Goal: Task Accomplishment & Management: Complete application form

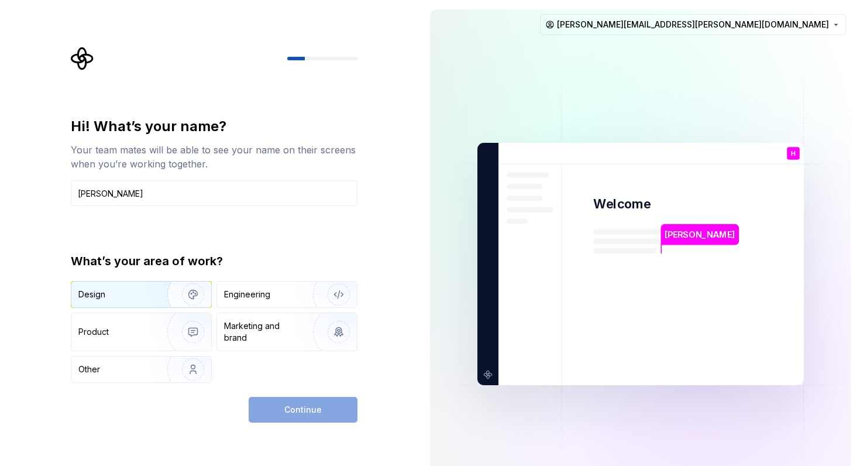
type input "[PERSON_NAME]"
click at [185, 287] on img "button" at bounding box center [185, 294] width 75 height 78
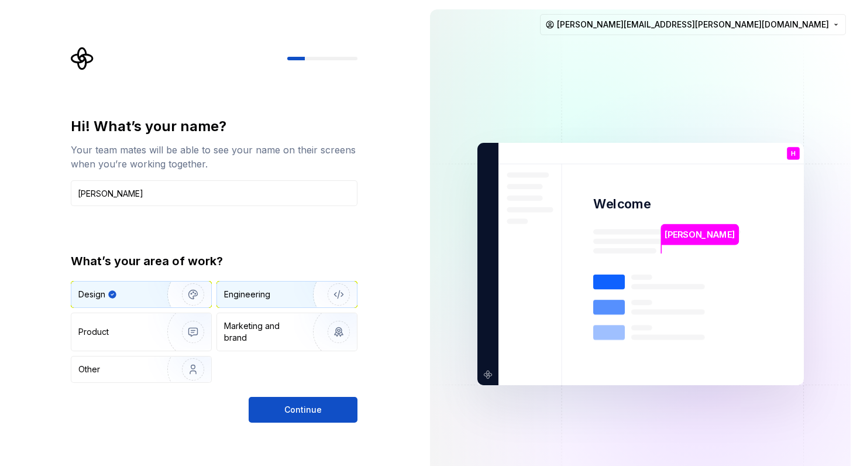
click at [240, 293] on div "Engineering" at bounding box center [247, 294] width 46 height 12
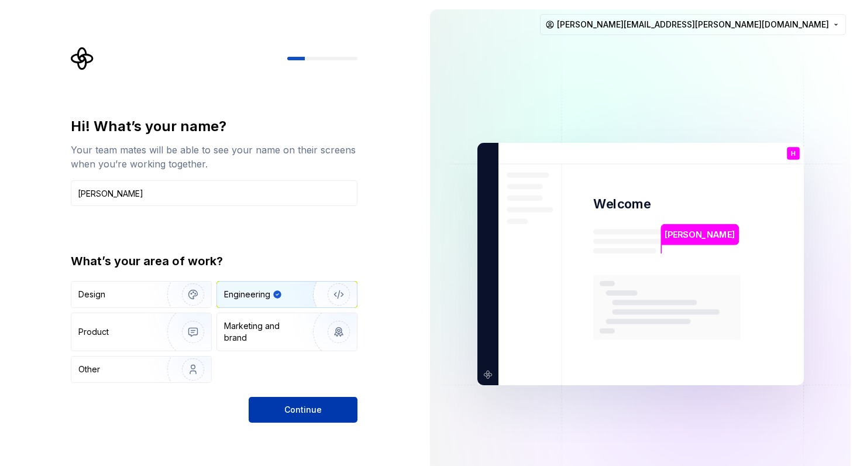
click at [294, 411] on span "Continue" at bounding box center [302, 410] width 37 height 12
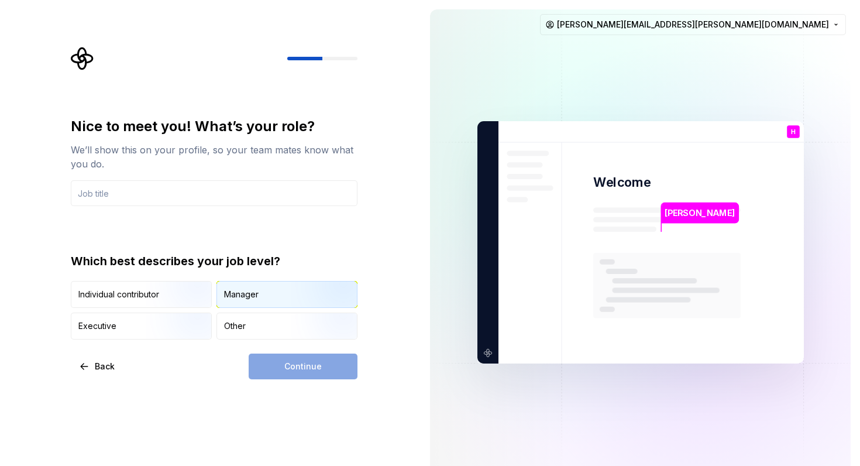
click at [313, 298] on img "button" at bounding box center [328, 309] width 75 height 78
click at [176, 311] on div "Individual contributor Manager Executive Other" at bounding box center [214, 310] width 287 height 59
click at [176, 325] on img "button" at bounding box center [183, 340] width 75 height 78
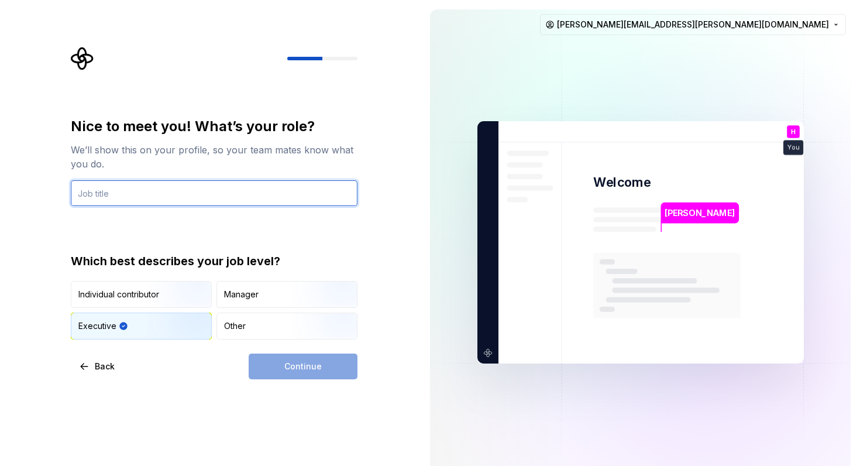
click at [267, 185] on input "text" at bounding box center [214, 193] width 287 height 26
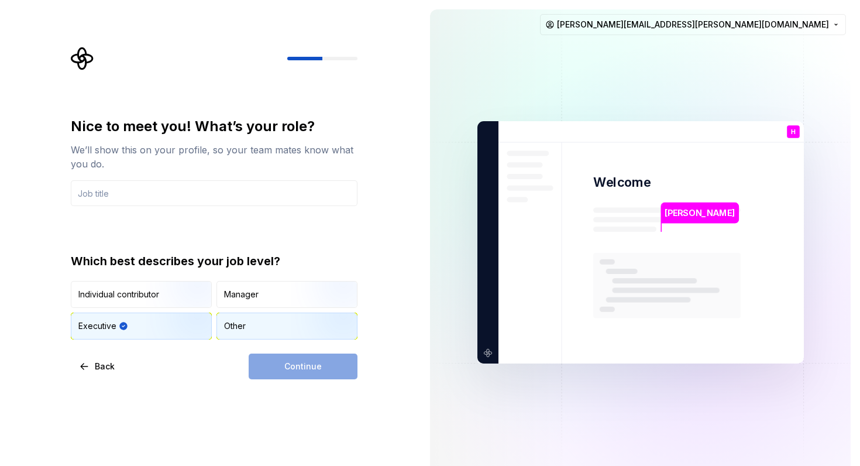
click at [225, 322] on div "Other" at bounding box center [235, 326] width 22 height 12
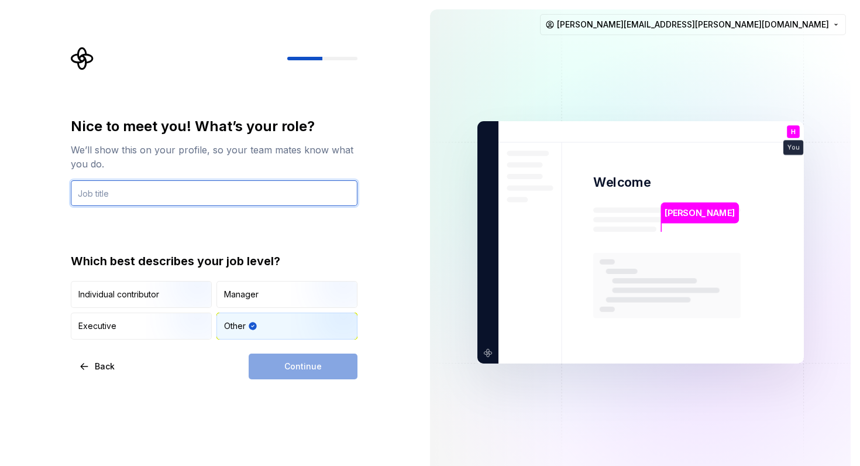
click at [241, 197] on input "text" at bounding box center [214, 193] width 287 height 26
type input "Director"
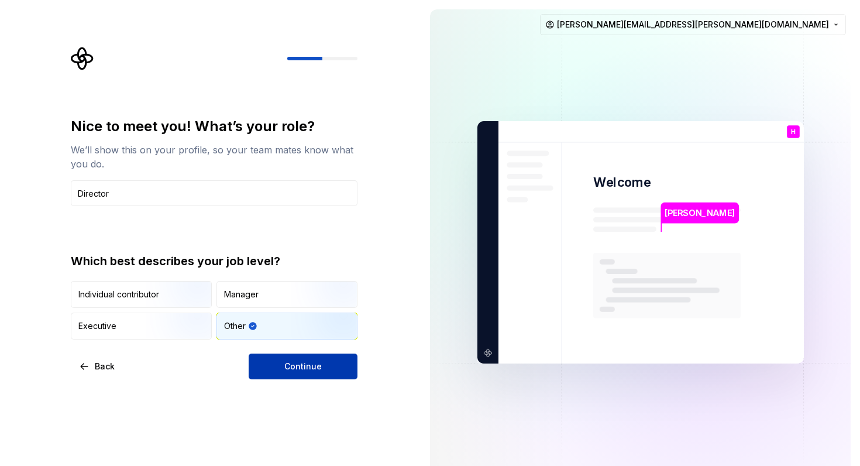
click at [328, 366] on button "Continue" at bounding box center [303, 366] width 109 height 26
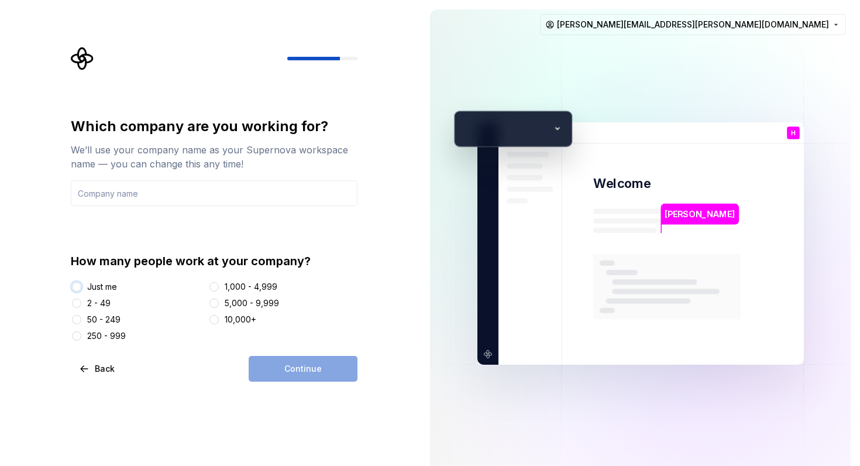
click at [77, 286] on button "Just me" at bounding box center [76, 286] width 9 height 9
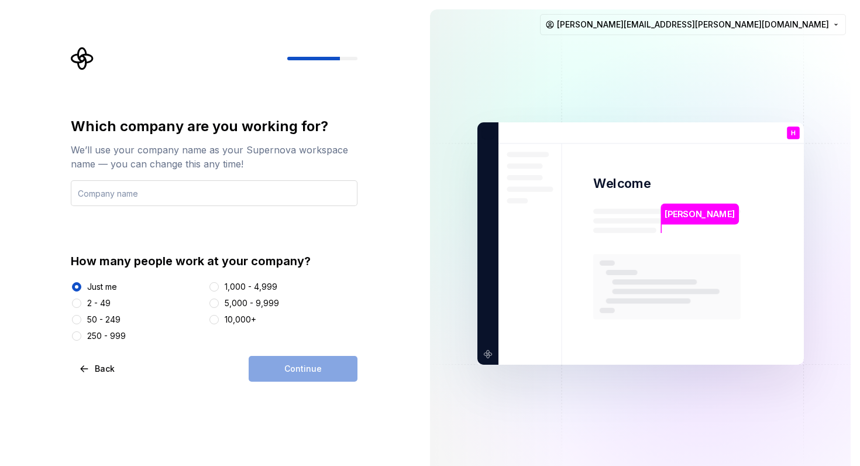
click at [147, 193] on input "text" at bounding box center [214, 193] width 287 height 26
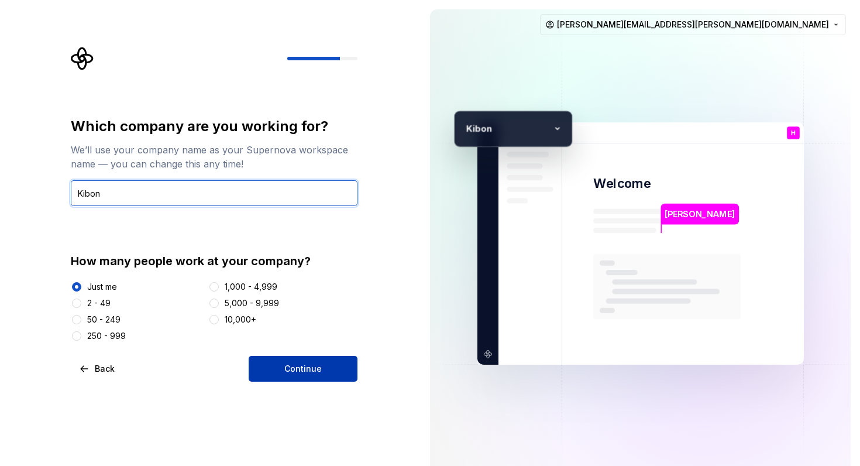
type input "Kibon"
click at [300, 370] on span "Continue" at bounding box center [302, 369] width 37 height 12
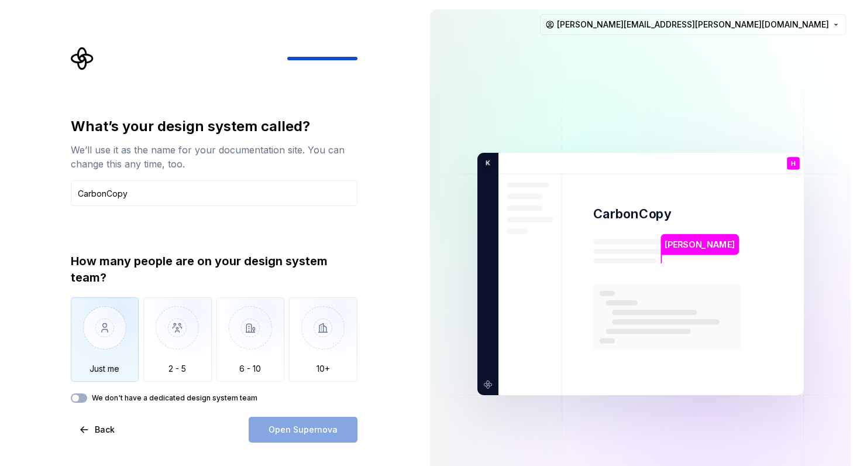
type input "CarbonCopy"
click at [132, 335] on img "button" at bounding box center [105, 336] width 68 height 78
click at [171, 399] on label "We don't have a dedicated design system team" at bounding box center [175, 397] width 166 height 9
click at [87, 399] on button "We don't have a dedicated design system team" at bounding box center [79, 397] width 16 height 9
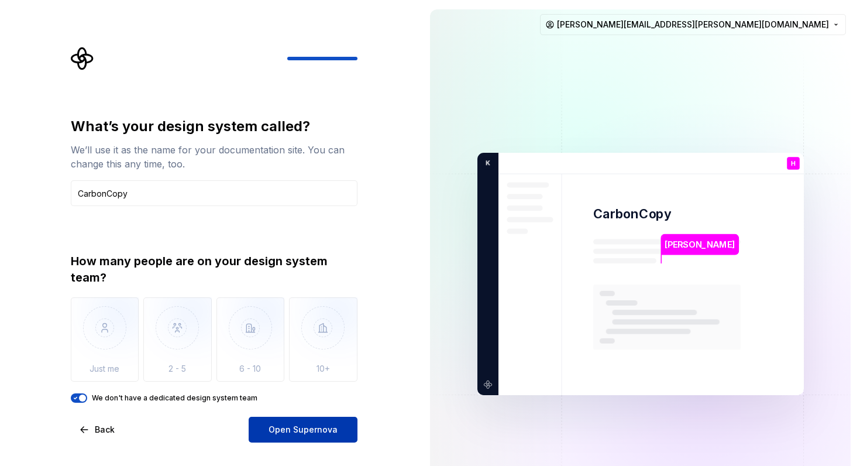
click at [277, 425] on span "Open Supernova" at bounding box center [303, 430] width 69 height 12
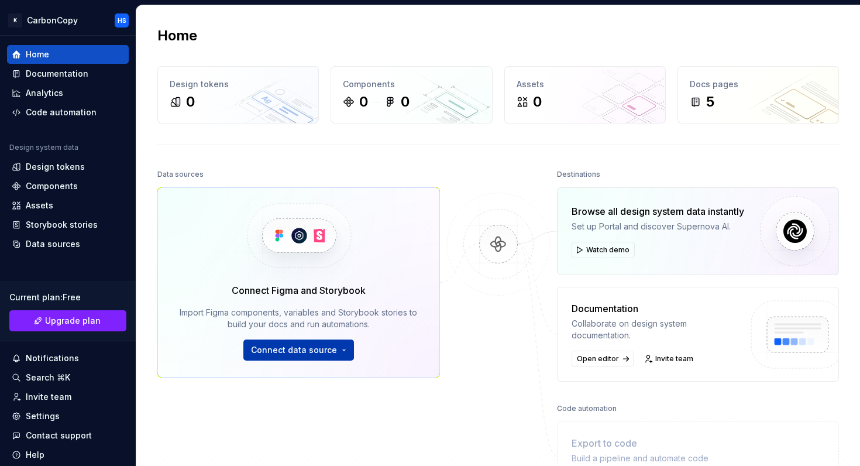
click at [318, 356] on button "Connect data source" at bounding box center [298, 349] width 111 height 21
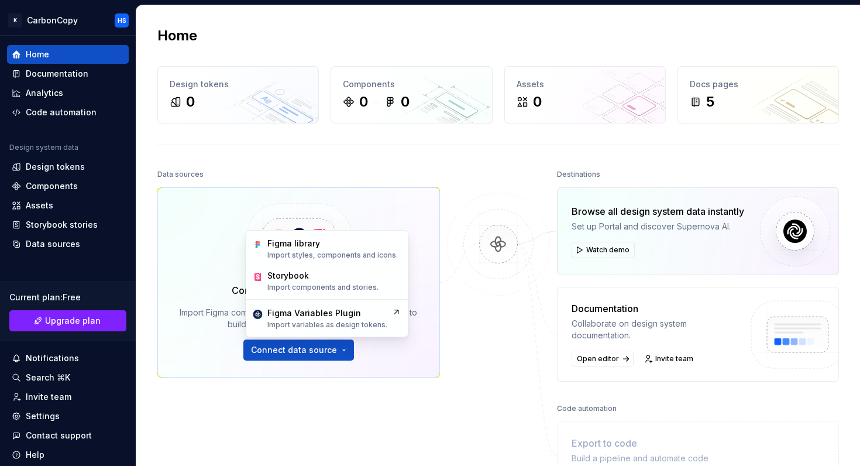
click at [489, 165] on div "Home Design tokens 0 Components 0 0 Assets 0 Docs pages 5 Data sources Connect …" at bounding box center [498, 281] width 724 height 553
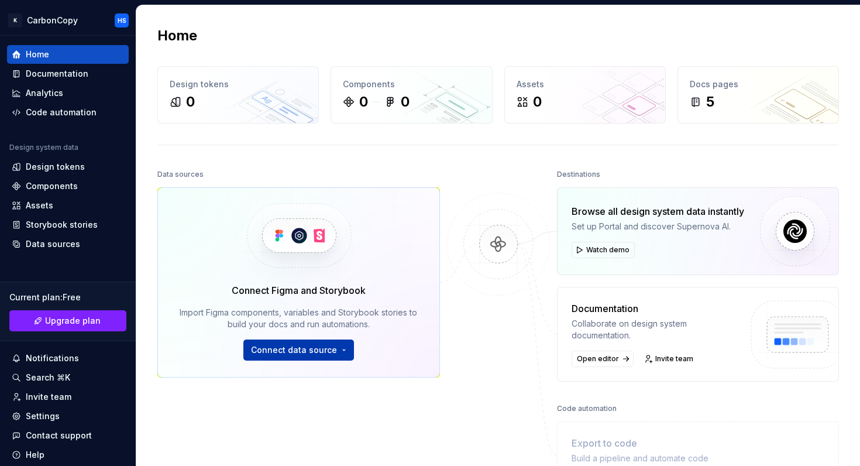
click at [294, 343] on button "Connect data source" at bounding box center [298, 349] width 111 height 21
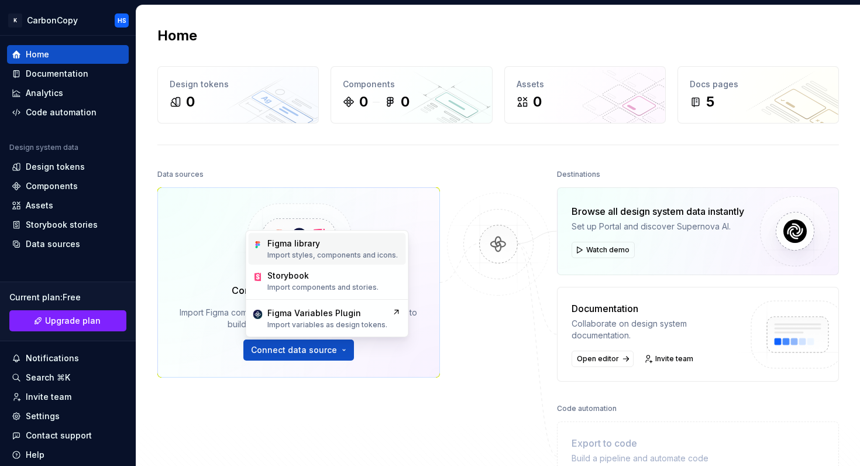
click at [298, 250] on p "Import styles, components and icons." at bounding box center [332, 254] width 130 height 9
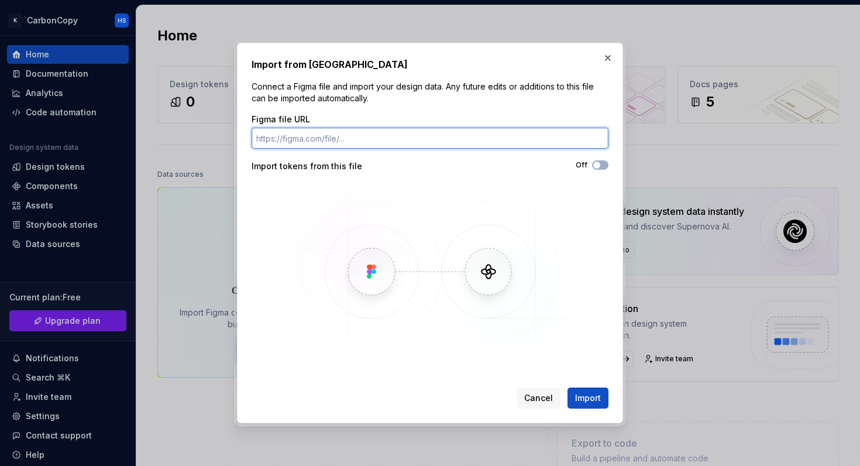
paste input "[URL][DOMAIN_NAME]"
type input "[URL][DOMAIN_NAME]"
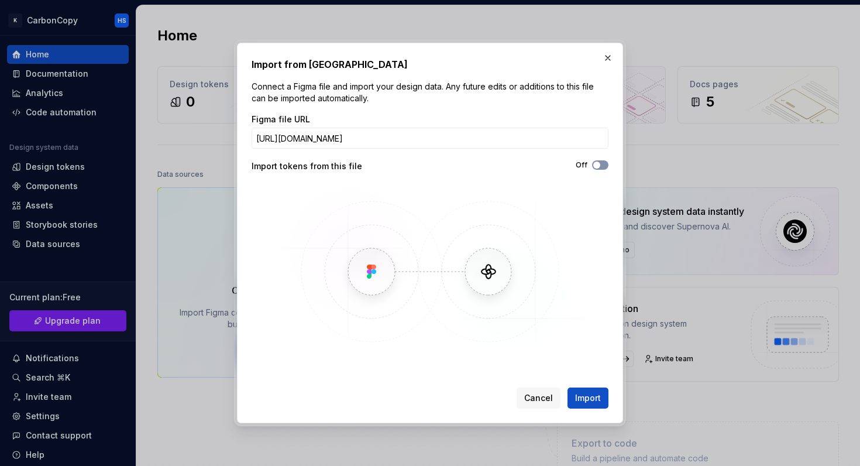
click at [599, 168] on button "Off" at bounding box center [600, 164] width 16 height 9
click at [576, 129] on input "[URL][DOMAIN_NAME]" at bounding box center [430, 138] width 357 height 21
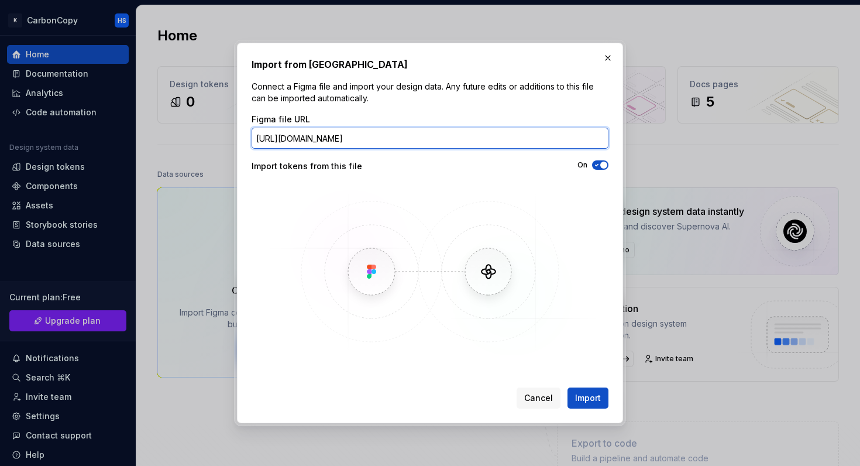
click at [568, 387] on button "Import" at bounding box center [588, 397] width 41 height 21
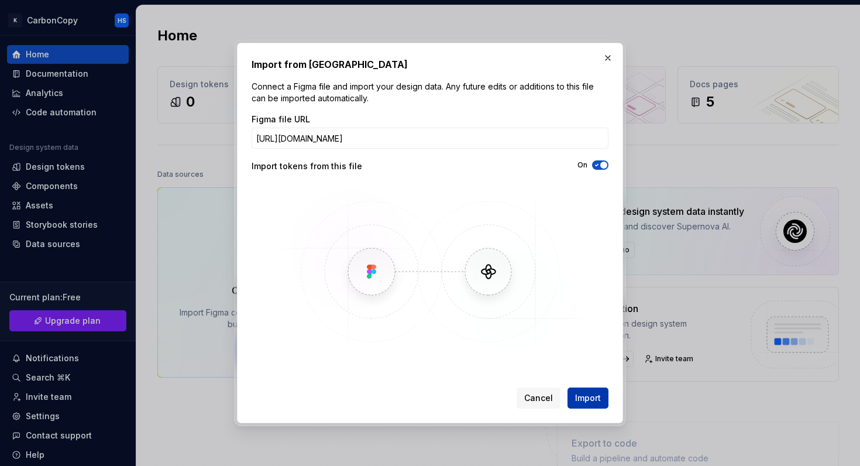
click at [591, 398] on span "Import" at bounding box center [588, 398] width 26 height 12
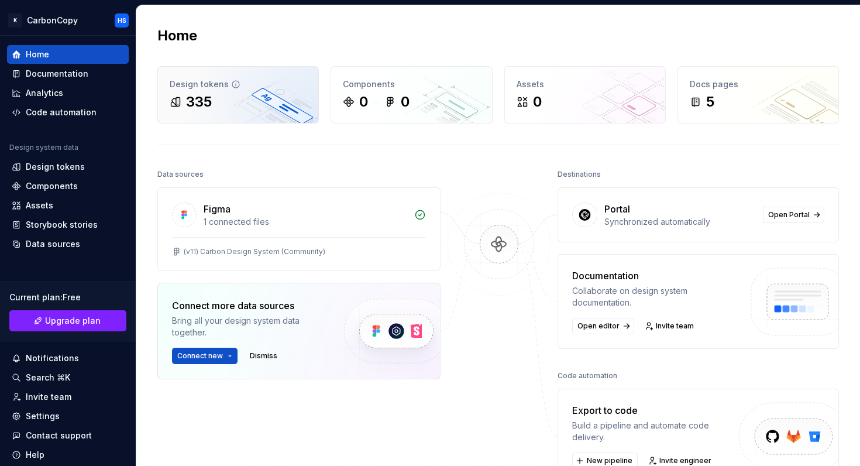
click at [260, 107] on div "335" at bounding box center [238, 101] width 137 height 19
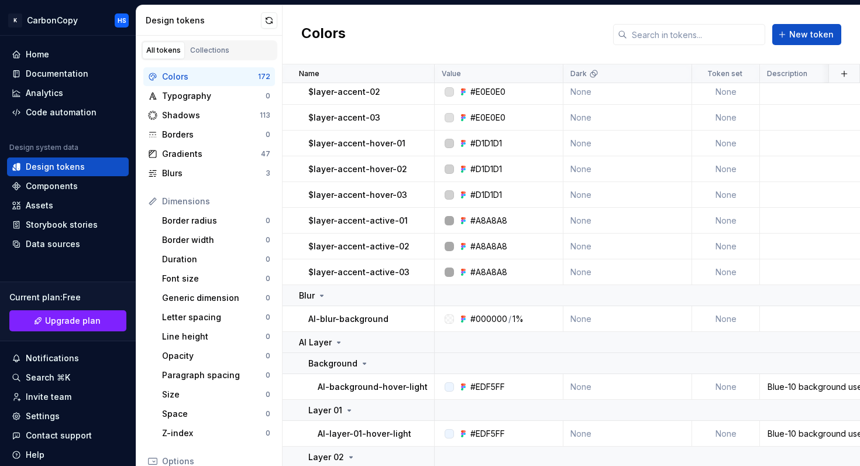
scroll to position [4593, 0]
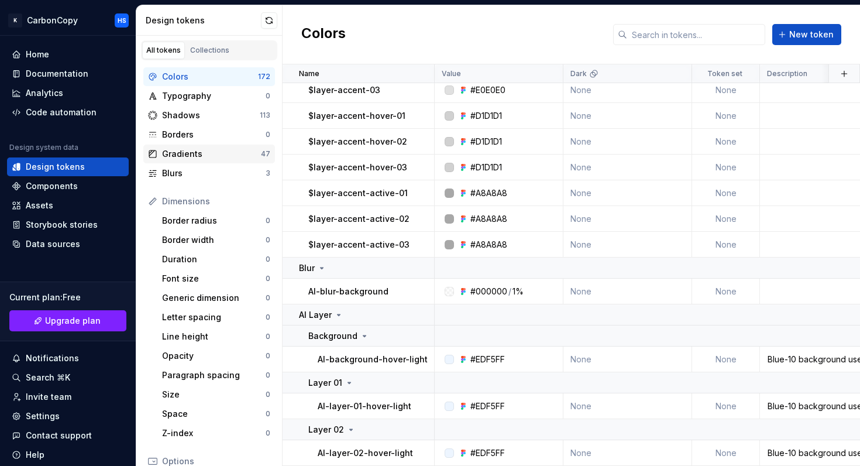
click at [197, 157] on div "Gradients" at bounding box center [211, 154] width 99 height 12
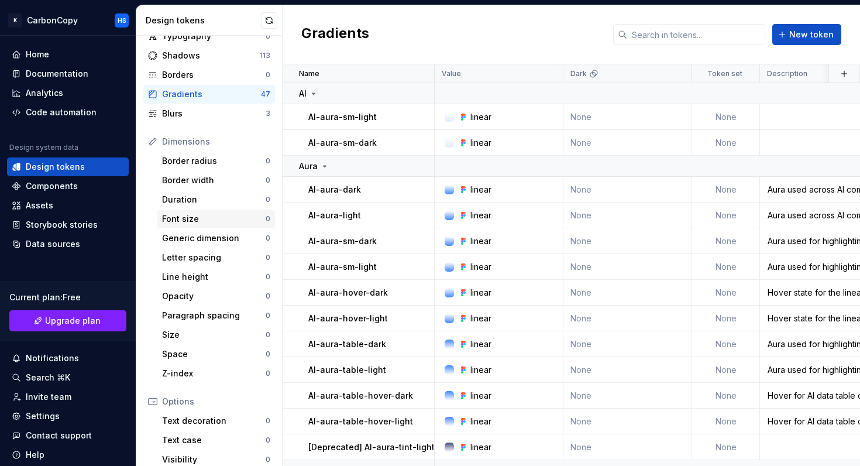
scroll to position [175, 0]
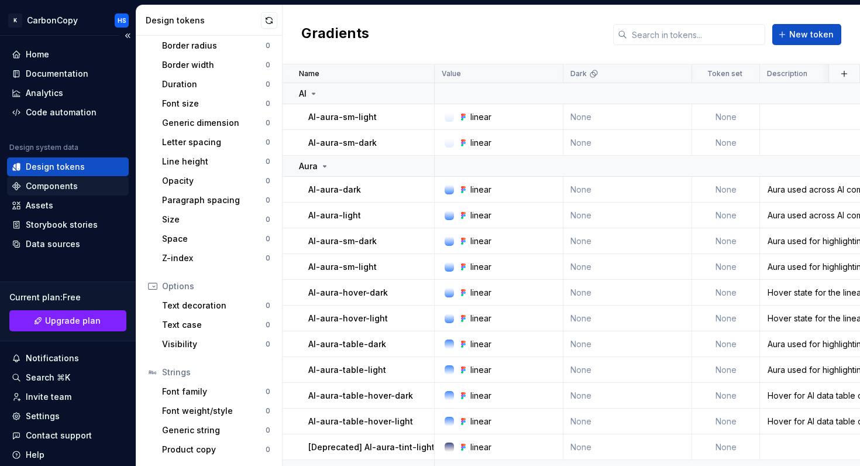
click at [45, 188] on div "Components" at bounding box center [52, 186] width 52 height 12
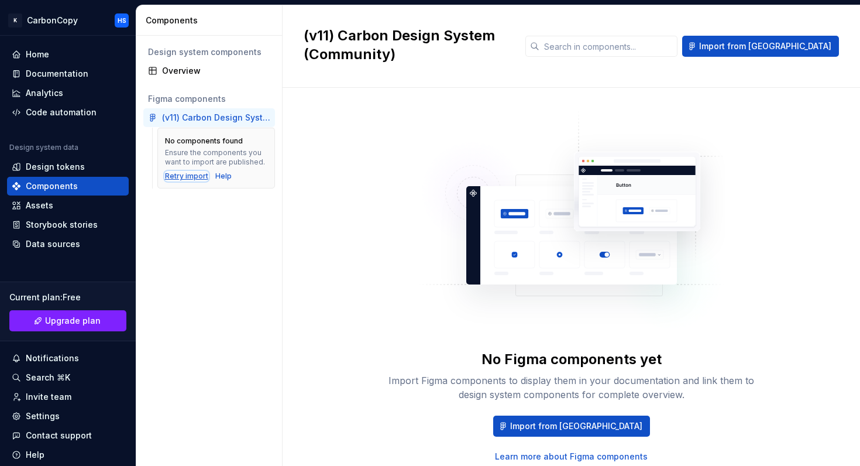
click at [189, 174] on div "Retry import" at bounding box center [186, 175] width 43 height 9
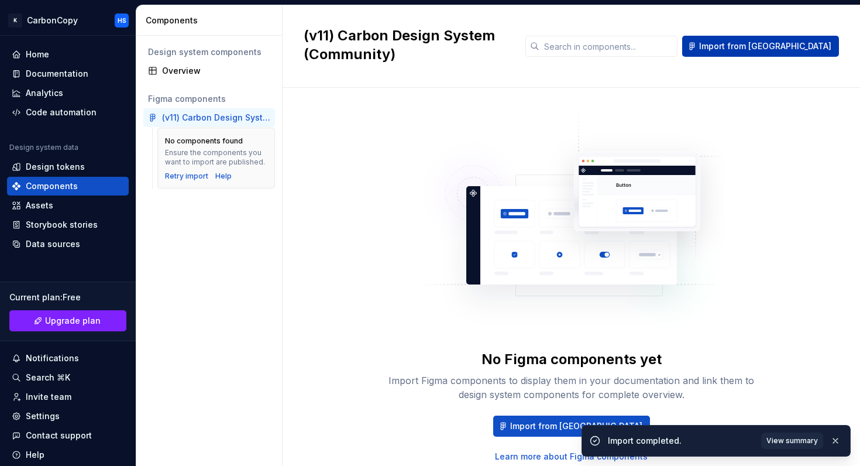
click at [772, 46] on span "Import from [GEOGRAPHIC_DATA]" at bounding box center [765, 46] width 132 height 12
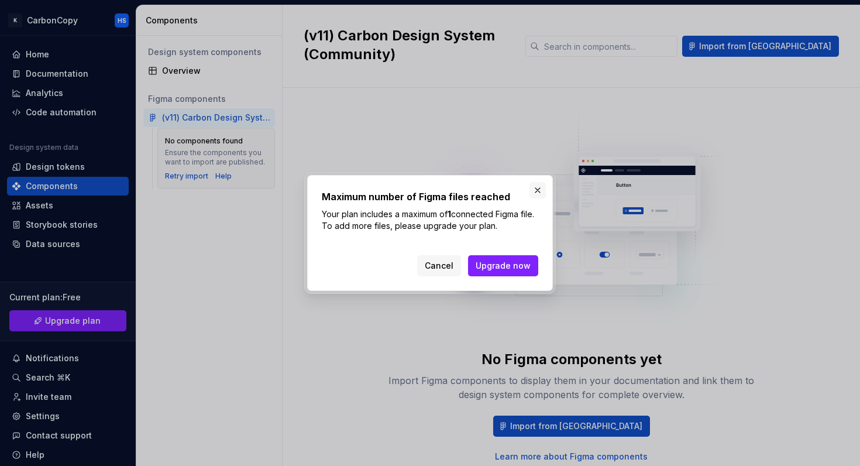
click at [535, 193] on button "button" at bounding box center [537, 190] width 16 height 16
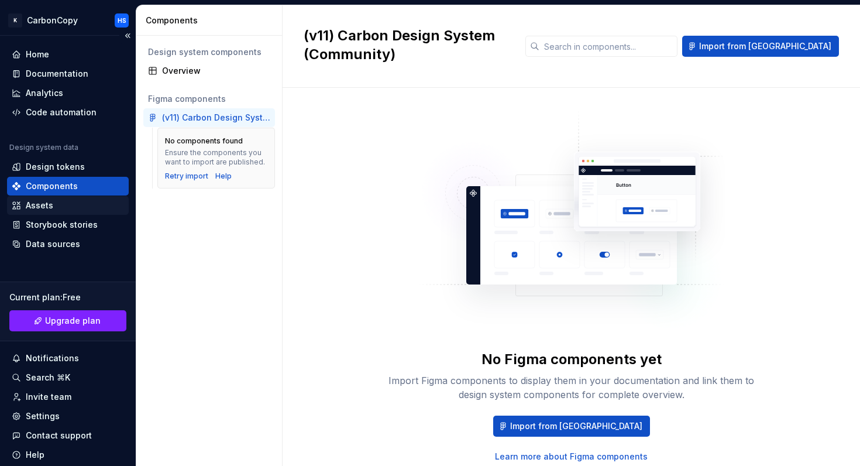
click at [57, 208] on div "Assets" at bounding box center [68, 206] width 112 height 12
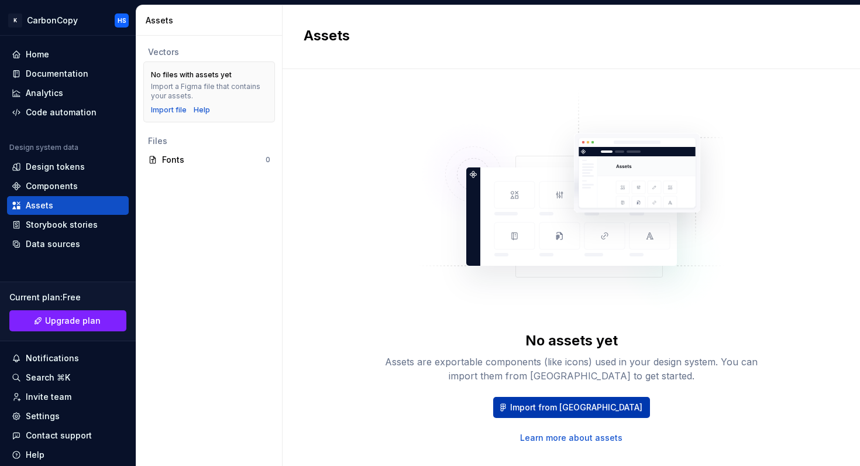
click at [579, 410] on span "Import from [GEOGRAPHIC_DATA]" at bounding box center [576, 407] width 132 height 12
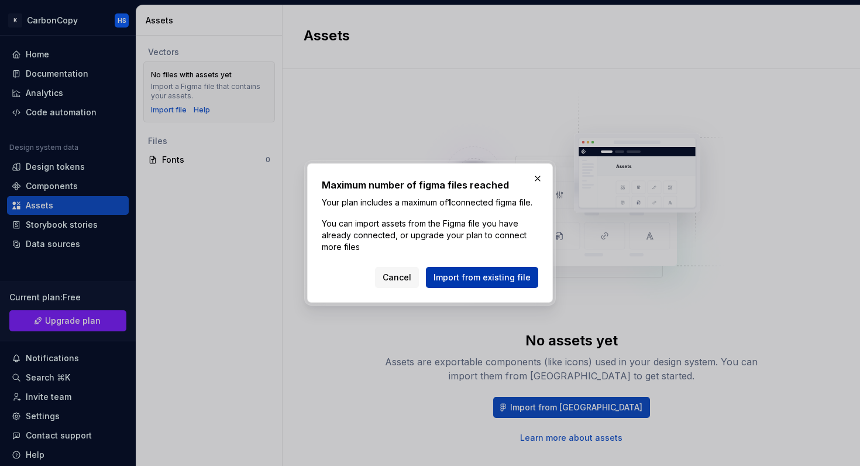
click at [473, 283] on span "Import from existing file" at bounding box center [482, 277] width 97 height 12
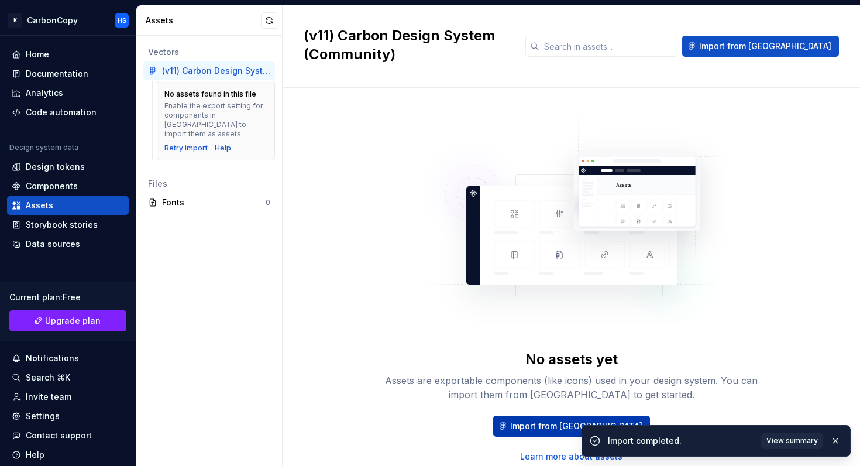
click at [552, 422] on span "Import from [GEOGRAPHIC_DATA]" at bounding box center [576, 426] width 132 height 12
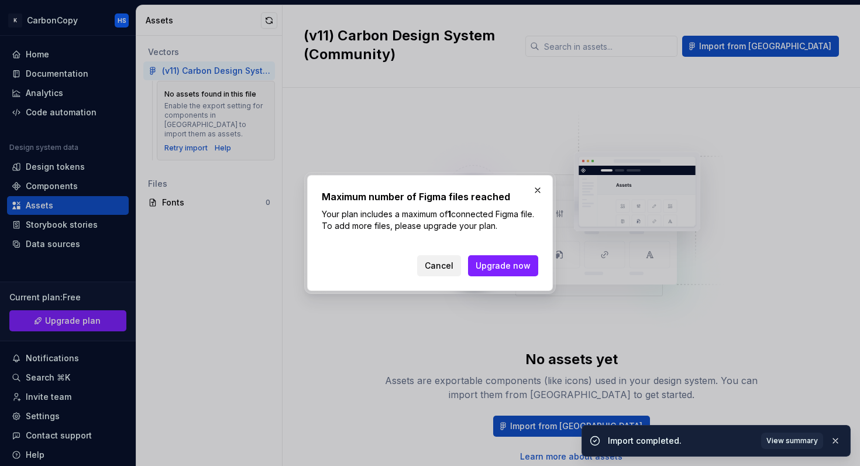
click at [437, 262] on span "Cancel" at bounding box center [439, 266] width 29 height 12
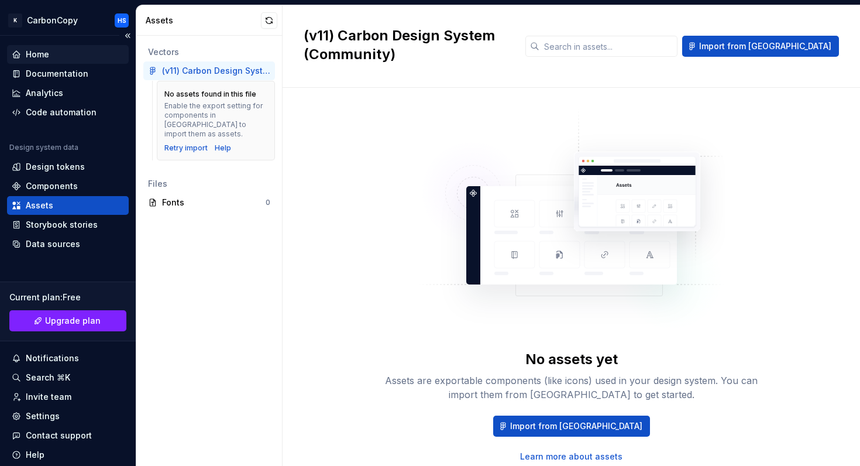
click at [38, 56] on div "Home" at bounding box center [37, 55] width 23 height 12
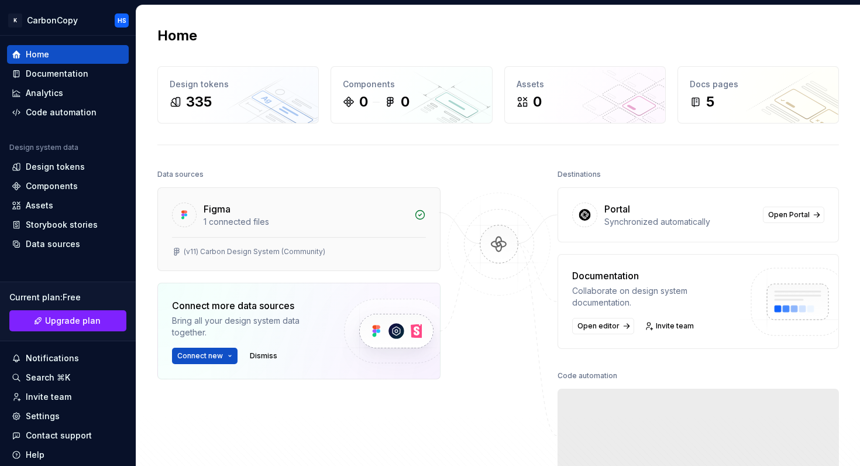
click at [381, 230] on div "Figma 1 connected files" at bounding box center [299, 212] width 282 height 49
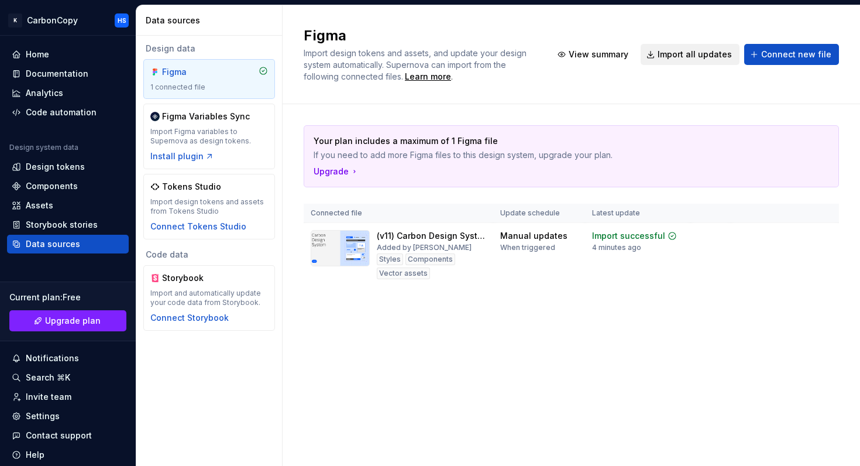
click at [694, 53] on span "Import all updates" at bounding box center [695, 55] width 74 height 12
click at [782, 254] on div "Import updates" at bounding box center [778, 254] width 53 height 9
click at [822, 236] on html "K CarbonCopy HS Home Documentation Analytics Code automation Design system data…" at bounding box center [430, 233] width 860 height 466
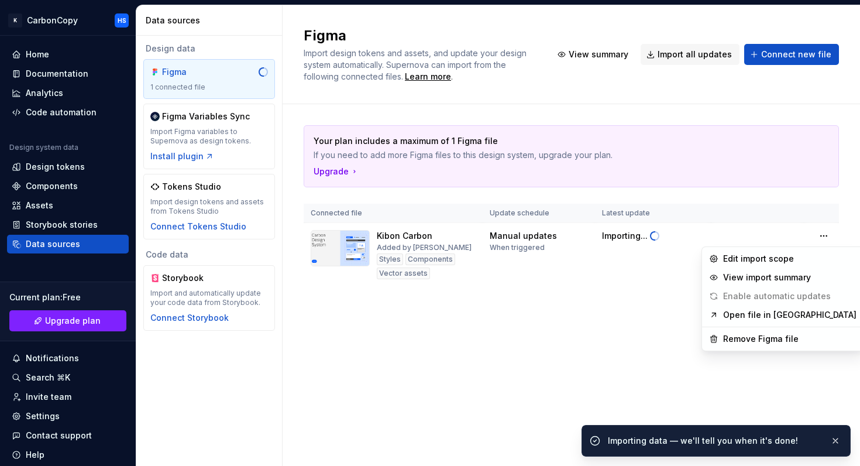
click at [580, 330] on html "K CarbonCopy HS Home Documentation Analytics Code automation Design system data…" at bounding box center [430, 233] width 860 height 466
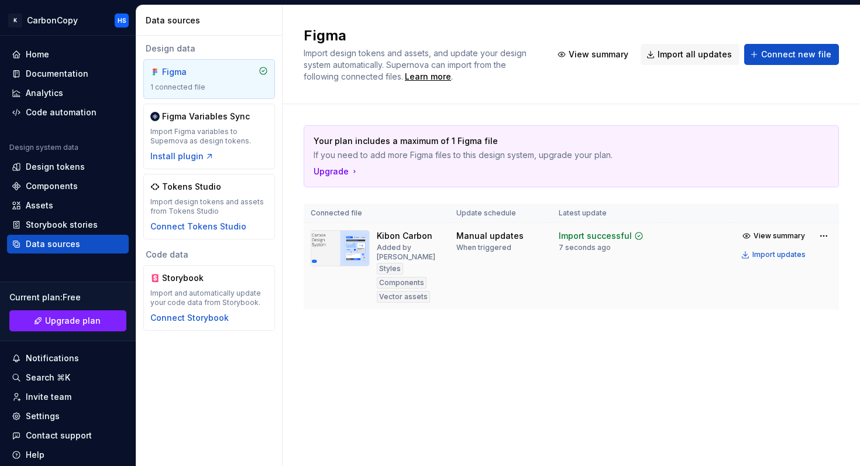
click at [393, 283] on div "Components" at bounding box center [402, 283] width 50 height 12
click at [397, 250] on div "Added by [PERSON_NAME]" at bounding box center [410, 252] width 66 height 19
click at [771, 234] on span "View summary" at bounding box center [779, 235] width 51 height 9
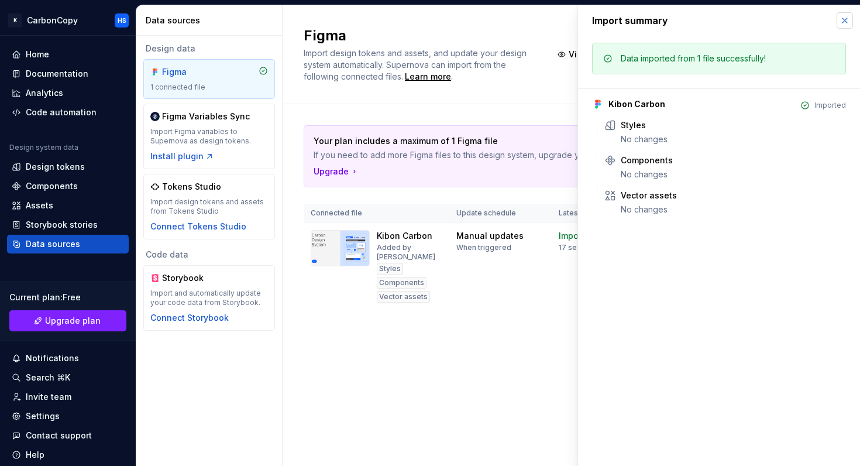
click at [847, 15] on button "button" at bounding box center [845, 20] width 16 height 16
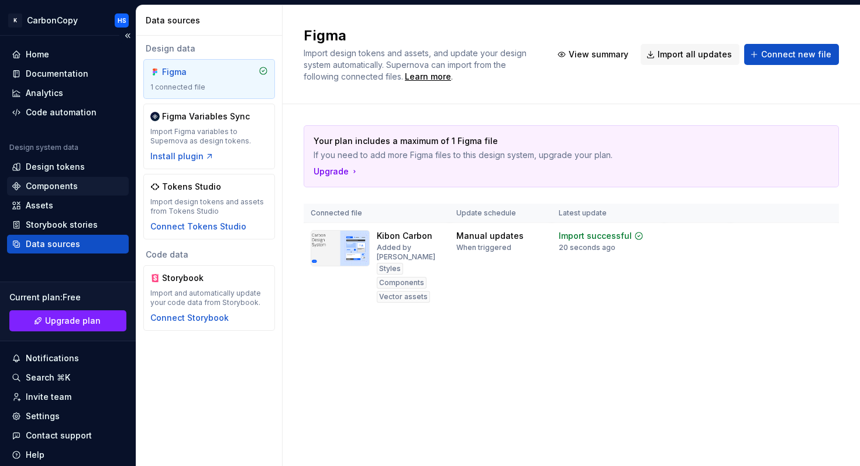
click at [54, 180] on div "Components" at bounding box center [52, 186] width 52 height 12
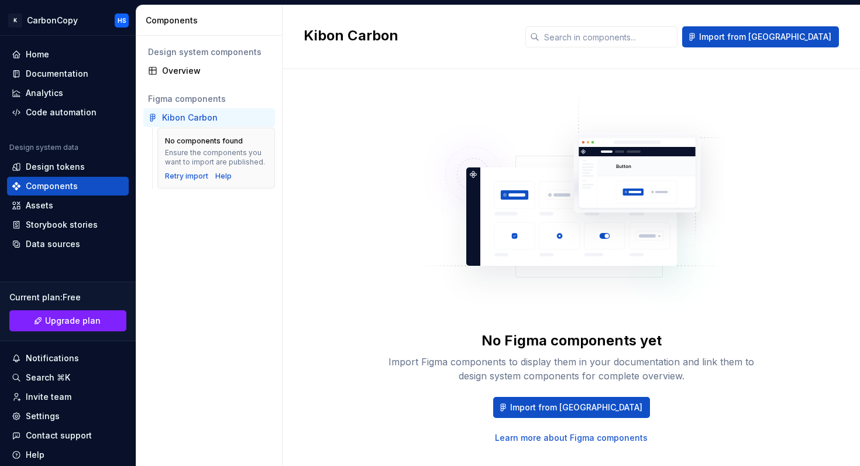
click at [219, 114] on div "Kibon Carbon" at bounding box center [216, 118] width 108 height 12
click at [192, 177] on div "Retry import" at bounding box center [186, 175] width 43 height 9
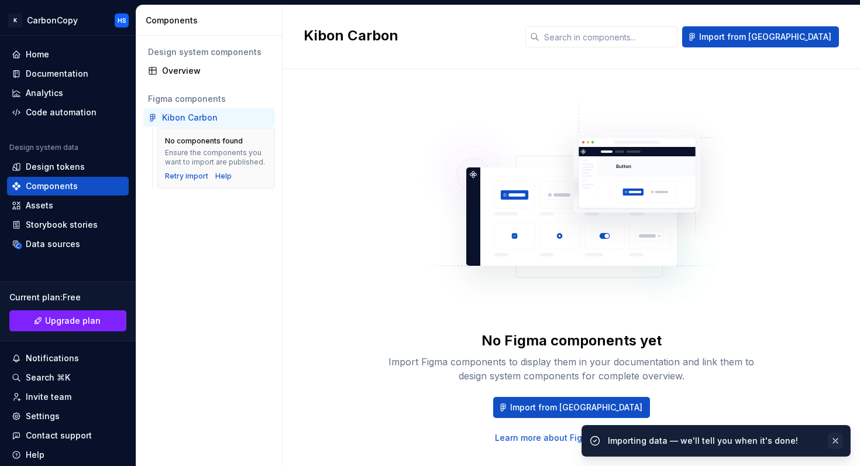
click at [838, 443] on button "button" at bounding box center [835, 440] width 15 height 16
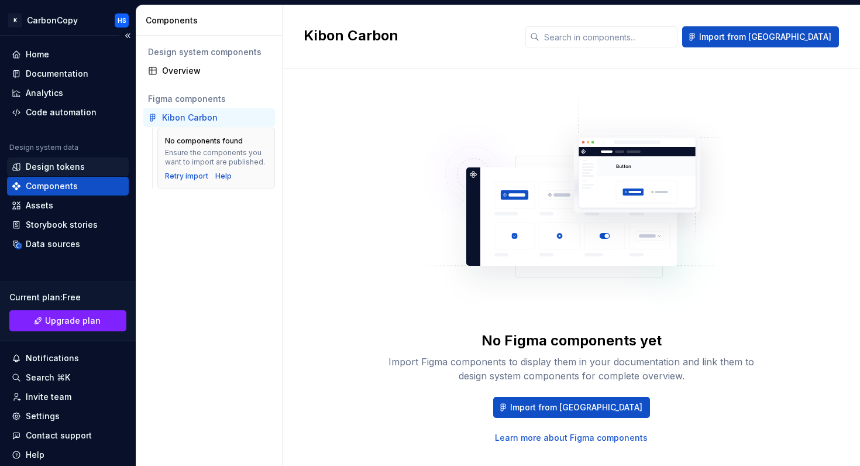
click at [59, 168] on div "Design tokens" at bounding box center [55, 167] width 59 height 12
